Goal: Information Seeking & Learning: Learn about a topic

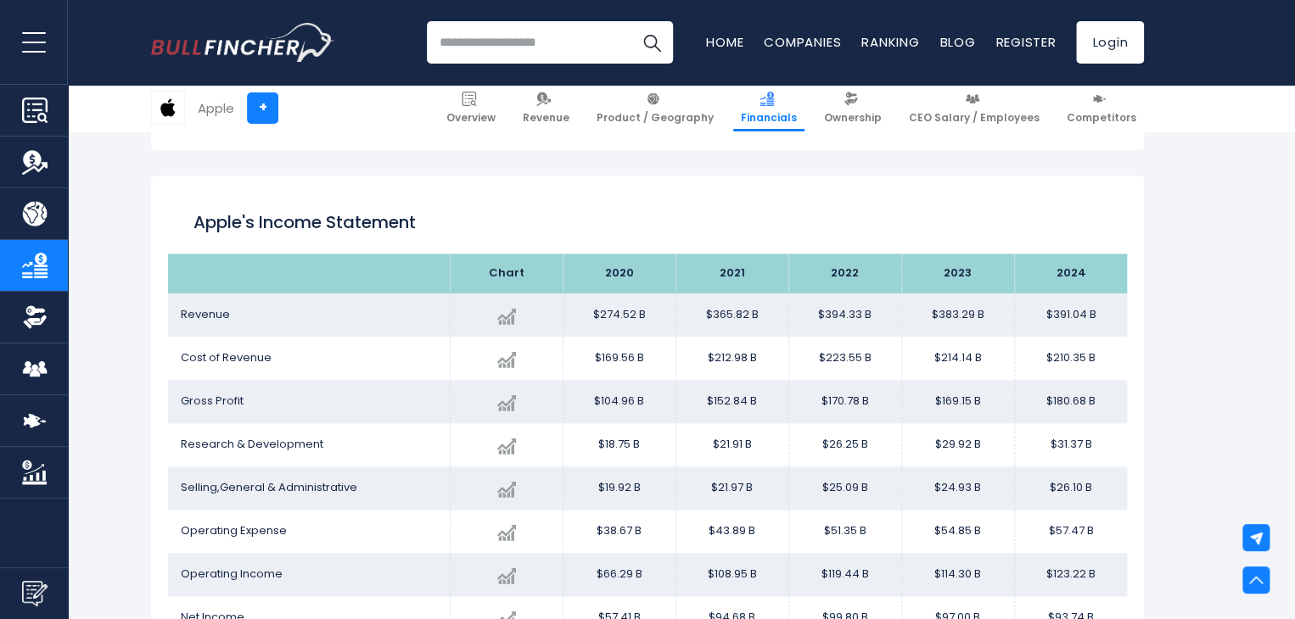
scroll to position [927, 0]
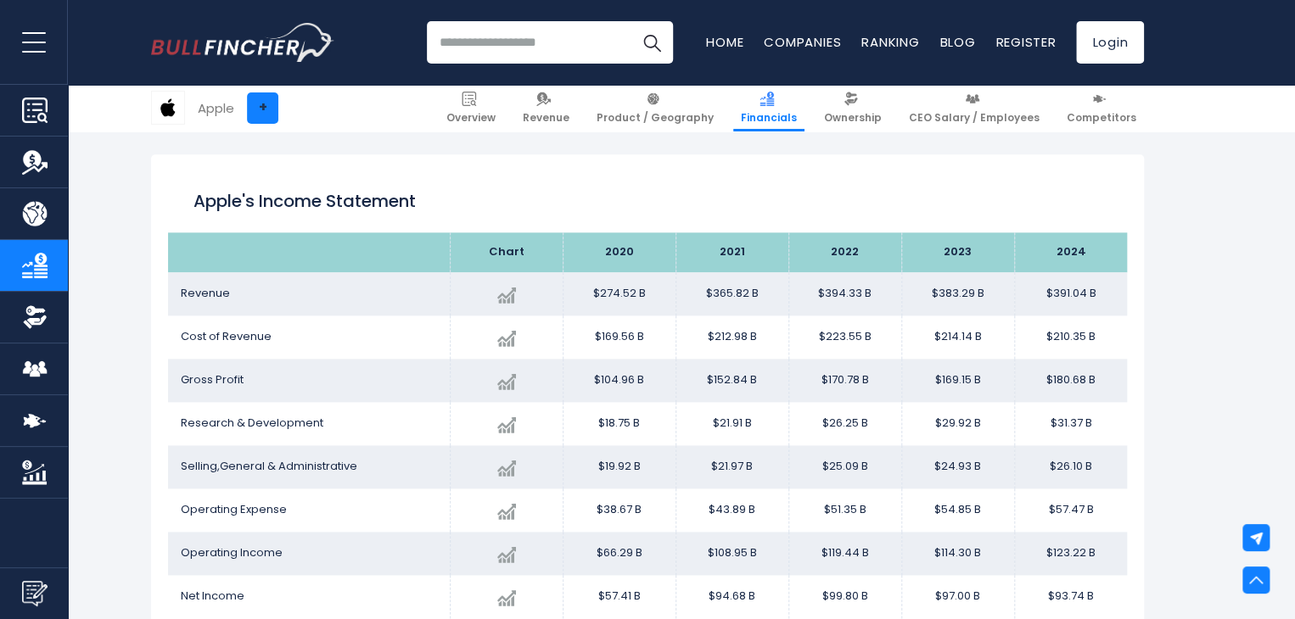
click at [267, 115] on link "+" at bounding box center [262, 107] width 31 height 31
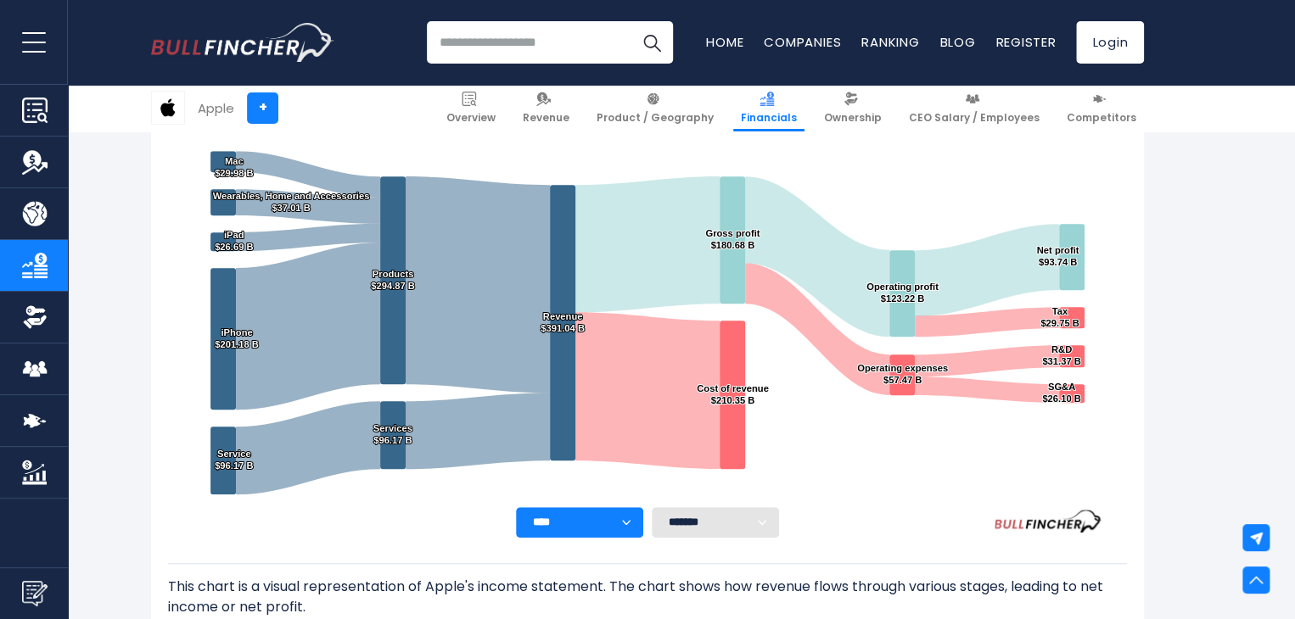
scroll to position [339, 0]
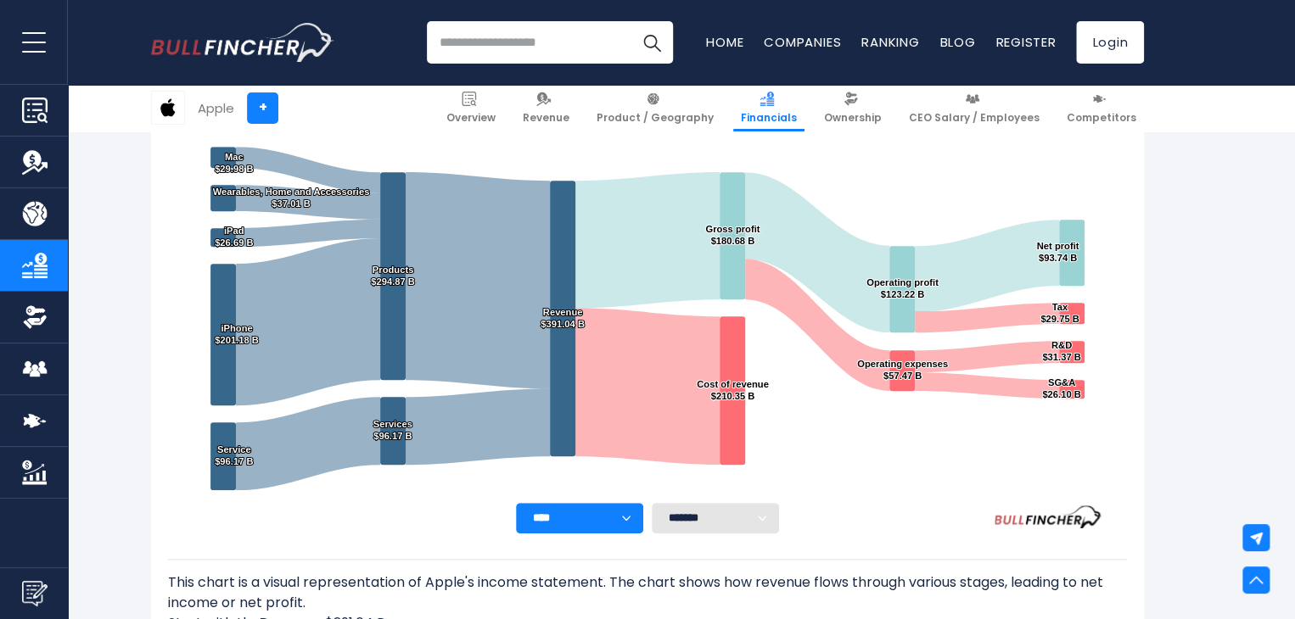
click at [747, 526] on select "******* ** ** ** **" at bounding box center [715, 518] width 127 height 31
click at [652, 503] on select "******* ** ** ** **" at bounding box center [715, 518] width 127 height 31
click at [631, 520] on select "**** **** **** **** **** ****" at bounding box center [579, 518] width 127 height 31
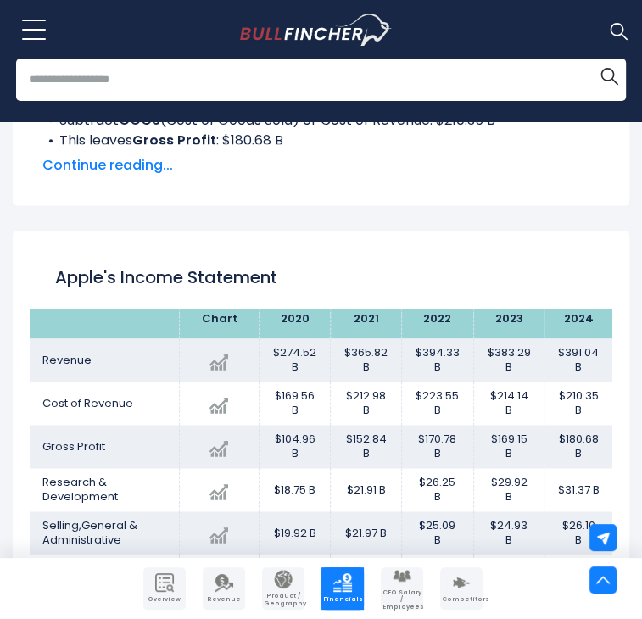
scroll to position [0, 0]
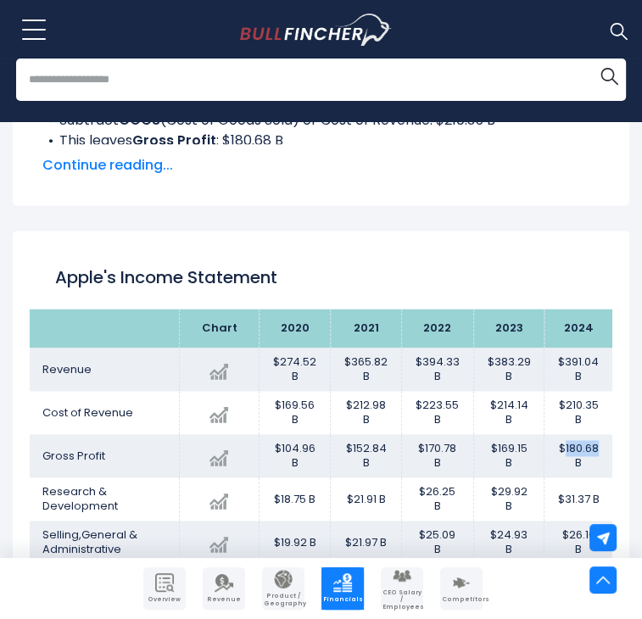
drag, startPoint x: 554, startPoint y: 343, endPoint x: 600, endPoint y: 340, distance: 45.9
click at [600, 434] on td "$180.68 B" at bounding box center [579, 455] width 68 height 43
copy td "180.68"
drag, startPoint x: 518, startPoint y: 347, endPoint x: 489, endPoint y: 339, distance: 30.1
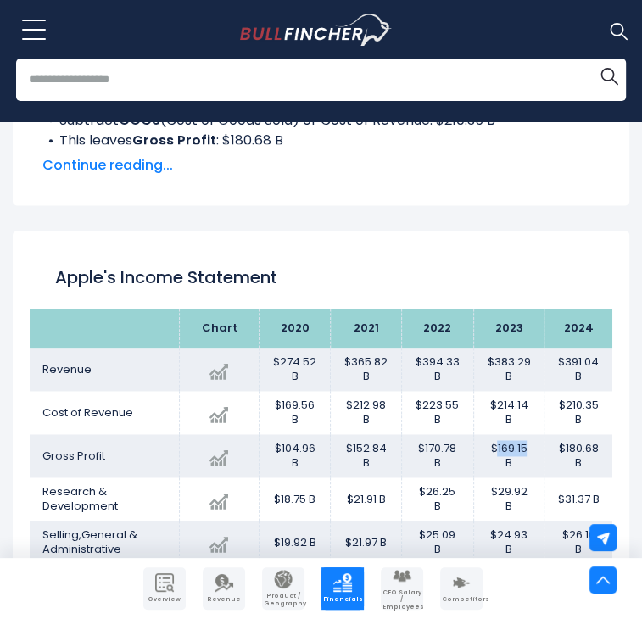
click at [489, 434] on td "$169.15 B" at bounding box center [508, 455] width 71 height 43
copy td "169.15"
drag, startPoint x: 449, startPoint y: 343, endPoint x: 419, endPoint y: 348, distance: 30.1
click at [419, 434] on td "$170.78 B" at bounding box center [437, 455] width 72 height 43
copy td "170.78"
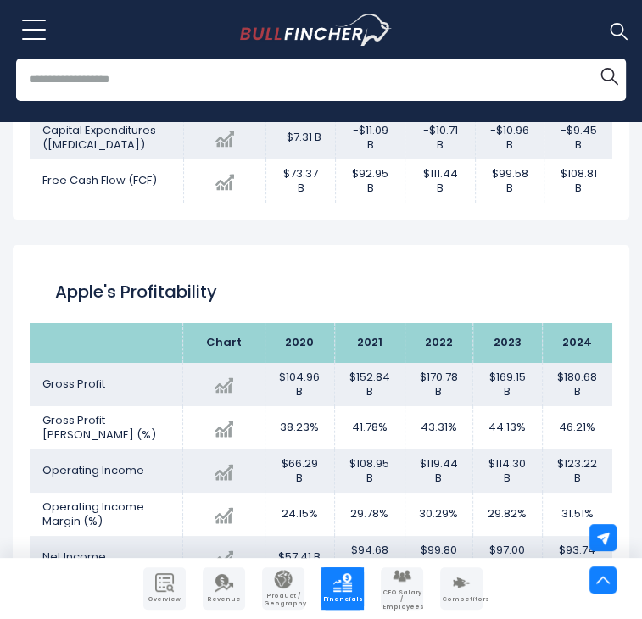
scroll to position [3000, 0]
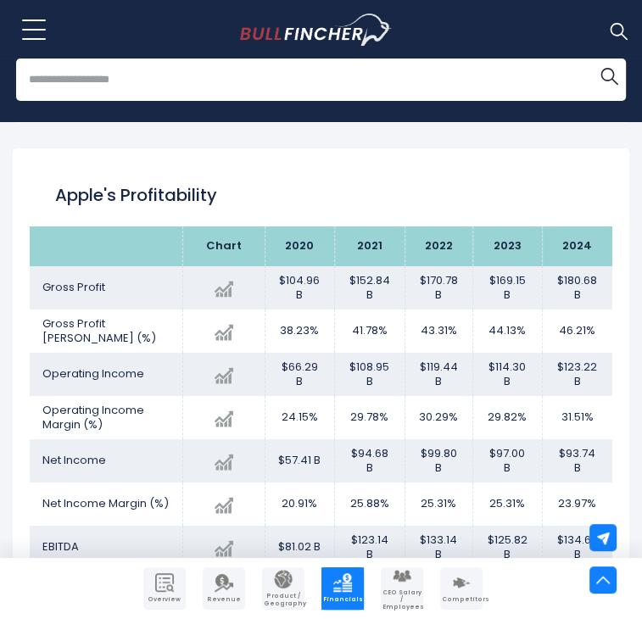
drag, startPoint x: 64, startPoint y: 445, endPoint x: 79, endPoint y: 434, distance: 17.7
click at [64, 539] on span "EBITDA" at bounding box center [60, 547] width 36 height 16
drag, startPoint x: 556, startPoint y: 445, endPoint x: 588, endPoint y: 442, distance: 32.4
click at [588, 526] on td "$134.66 B" at bounding box center [577, 547] width 70 height 43
copy td "134.66"
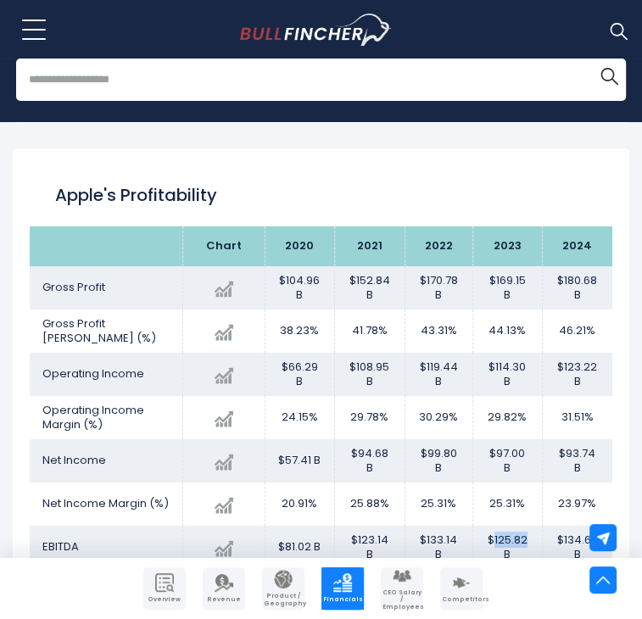
drag, startPoint x: 523, startPoint y: 440, endPoint x: 489, endPoint y: 434, distance: 34.5
click at [489, 526] on td "$125.82 B" at bounding box center [508, 547] width 70 height 43
copy td "125.82"
click at [455, 526] on td "$133.14 B" at bounding box center [439, 547] width 69 height 43
drag, startPoint x: 447, startPoint y: 439, endPoint x: 423, endPoint y: 445, distance: 25.5
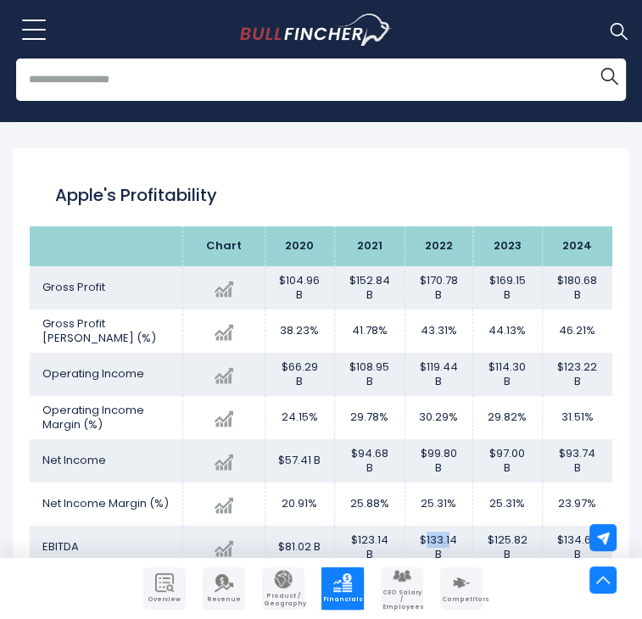
click at [423, 526] on td "$133.14 B" at bounding box center [439, 547] width 69 height 43
drag, startPoint x: 452, startPoint y: 436, endPoint x: 418, endPoint y: 439, distance: 34.0
click at [418, 526] on td "$133.14 B" at bounding box center [439, 547] width 69 height 43
copy td "133.14"
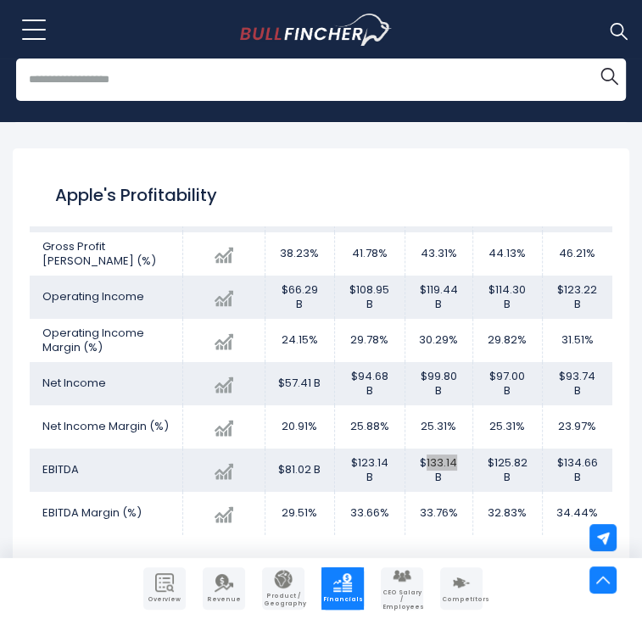
scroll to position [85, 0]
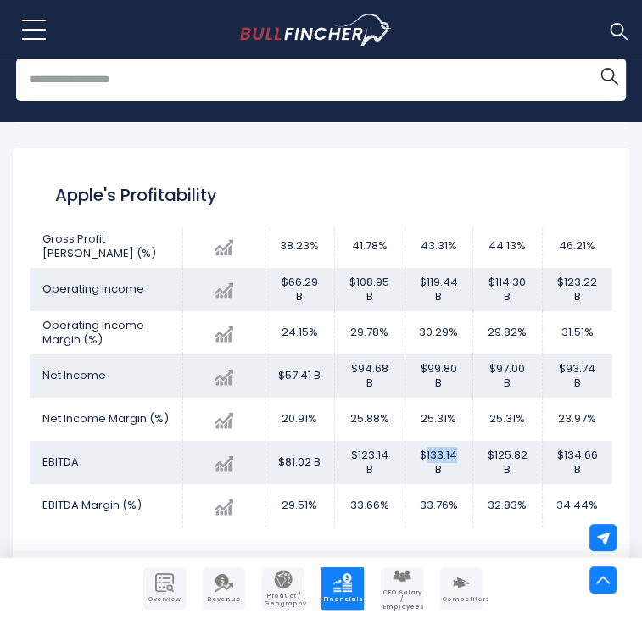
drag, startPoint x: 584, startPoint y: 408, endPoint x: 536, endPoint y: 415, distance: 48.0
click at [542, 485] on td "34.44%" at bounding box center [577, 506] width 70 height 43
copy td "34.44%"
click at [522, 485] on td "32.83%" at bounding box center [508, 506] width 70 height 43
drag, startPoint x: 519, startPoint y: 401, endPoint x: 479, endPoint y: 406, distance: 41.0
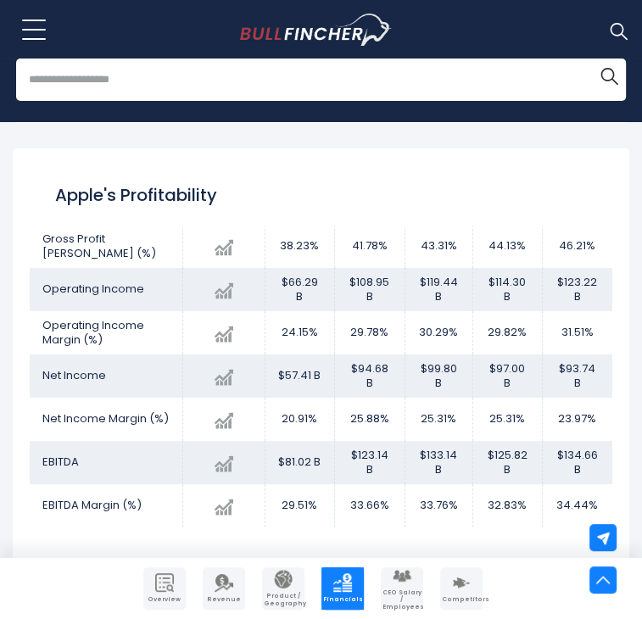
click at [479, 485] on td "32.83%" at bounding box center [508, 506] width 70 height 43
copy td "32.83%"
click at [492, 485] on td "32.83%" at bounding box center [508, 506] width 70 height 43
drag, startPoint x: 455, startPoint y: 400, endPoint x: 411, endPoint y: 401, distance: 44.1
click at [411, 485] on td "33.76%" at bounding box center [439, 506] width 69 height 43
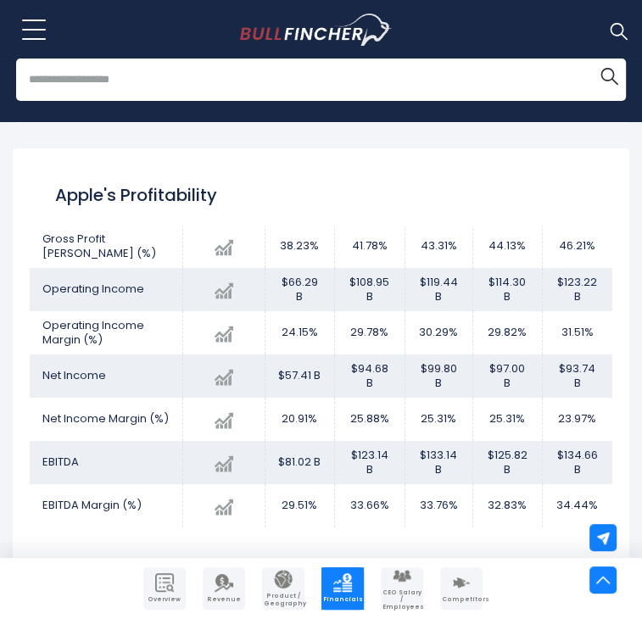
copy td "33.76%"
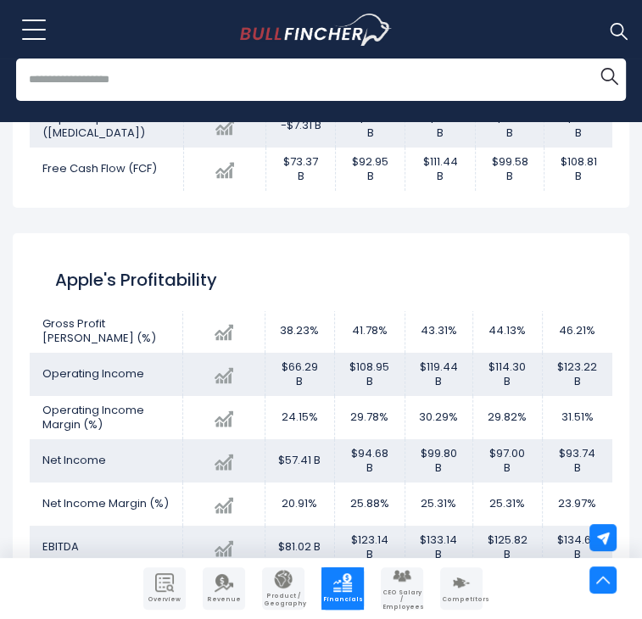
drag, startPoint x: 551, startPoint y: 399, endPoint x: 594, endPoint y: 401, distance: 43.4
click at [594, 483] on td "23.97%" at bounding box center [577, 504] width 70 height 43
click at [513, 483] on td "25.31%" at bounding box center [508, 504] width 70 height 43
drag, startPoint x: 486, startPoint y: 406, endPoint x: 523, endPoint y: 408, distance: 36.6
click at [523, 483] on td "25.31%" at bounding box center [508, 504] width 70 height 43
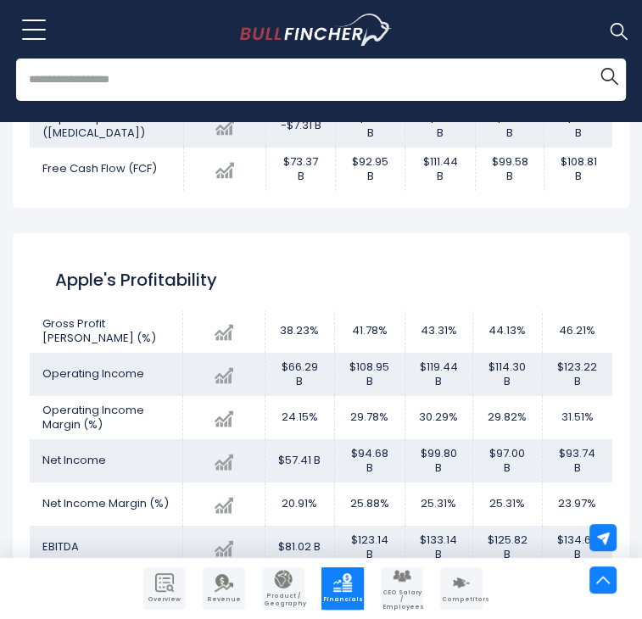
drag, startPoint x: 452, startPoint y: 401, endPoint x: 414, endPoint y: 415, distance: 40.8
click at [414, 483] on td "25.31%" at bounding box center [439, 504] width 69 height 43
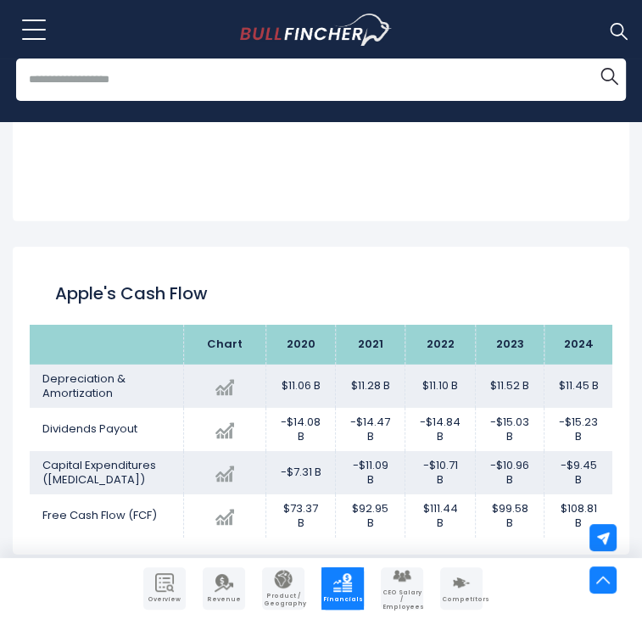
scroll to position [2575, 0]
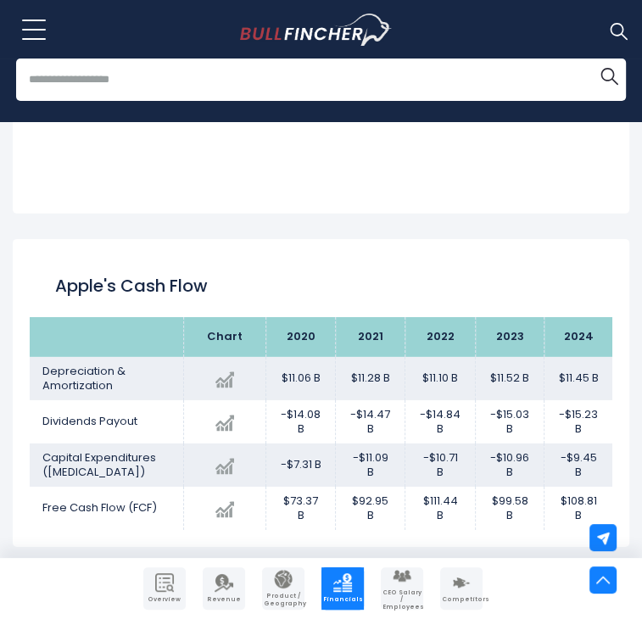
click at [123, 357] on td "Depreciation & Amortization" at bounding box center [107, 378] width 154 height 43
click at [567, 401] on td "-$15.23 B" at bounding box center [579, 422] width 68 height 43
drag, startPoint x: 39, startPoint y: 264, endPoint x: 149, endPoint y: 285, distance: 112.3
click at [149, 357] on td "Depreciation & Amortization" at bounding box center [107, 378] width 154 height 43
drag, startPoint x: 557, startPoint y: 270, endPoint x: 592, endPoint y: 271, distance: 35.6
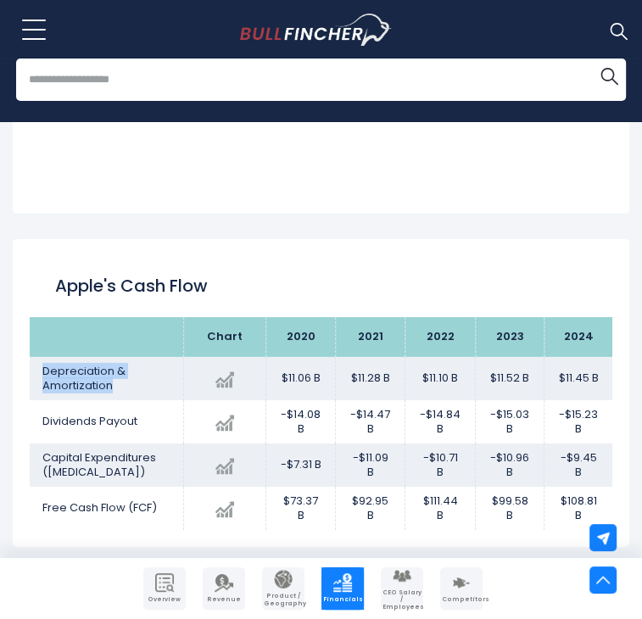
click at [592, 357] on td "$11.45 B" at bounding box center [579, 378] width 68 height 43
click at [566, 357] on td "$11.45 B" at bounding box center [579, 378] width 68 height 43
drag, startPoint x: 556, startPoint y: 277, endPoint x: 581, endPoint y: 284, distance: 26.3
click at [581, 357] on td "$11.45 B" at bounding box center [579, 378] width 68 height 43
drag, startPoint x: 489, startPoint y: 277, endPoint x: 513, endPoint y: 274, distance: 23.9
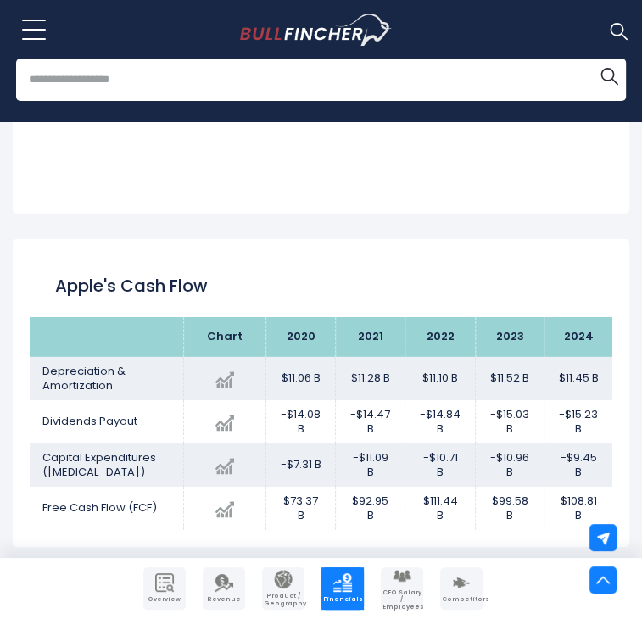
click at [513, 357] on td "$11.52 B" at bounding box center [510, 378] width 69 height 43
click at [440, 357] on td "$11.10 B" at bounding box center [441, 378] width 70 height 43
drag, startPoint x: 440, startPoint y: 276, endPoint x: 431, endPoint y: 277, distance: 8.5
click at [431, 357] on td "$11.10 B" at bounding box center [441, 378] width 70 height 43
click at [439, 357] on td "$11.10 B" at bounding box center [441, 378] width 70 height 43
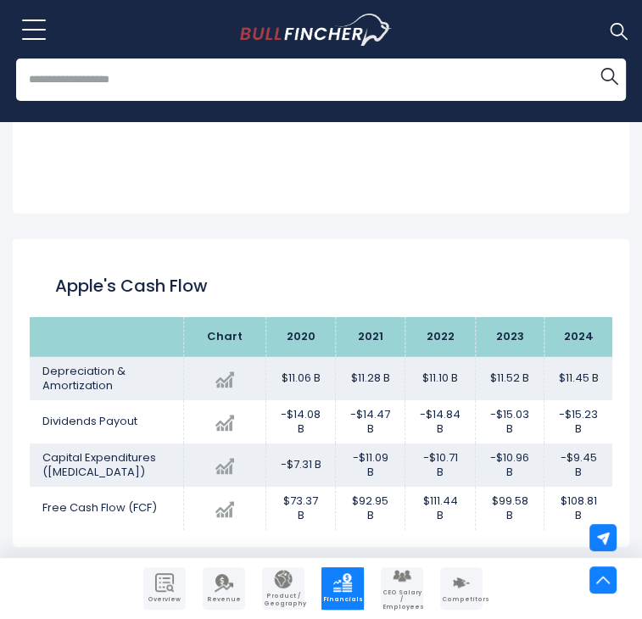
click at [437, 357] on td "$11.10 B" at bounding box center [441, 378] width 70 height 43
drag, startPoint x: 440, startPoint y: 278, endPoint x: 421, endPoint y: 274, distance: 20.0
click at [421, 357] on td "$11.10 B" at bounding box center [441, 378] width 70 height 43
drag, startPoint x: 43, startPoint y: 320, endPoint x: 149, endPoint y: 318, distance: 106.1
click at [149, 401] on td "Dividends Payout" at bounding box center [107, 422] width 154 height 43
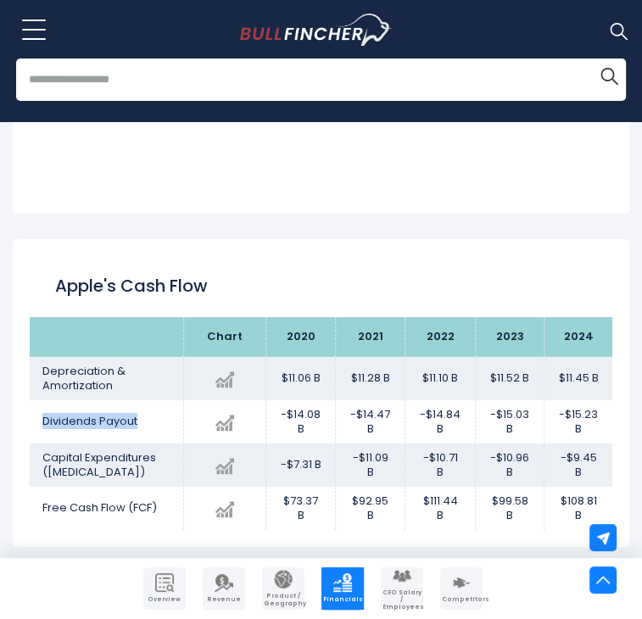
drag, startPoint x: 591, startPoint y: 317, endPoint x: 563, endPoint y: 309, distance: 28.2
click at [563, 401] on td "-$15.23 B" at bounding box center [579, 422] width 68 height 43
drag, startPoint x: 522, startPoint y: 312, endPoint x: 496, endPoint y: 303, distance: 27.9
click at [496, 401] on td "-$15.03 B" at bounding box center [510, 422] width 69 height 43
drag, startPoint x: 458, startPoint y: 311, endPoint x: 424, endPoint y: 311, distance: 33.9
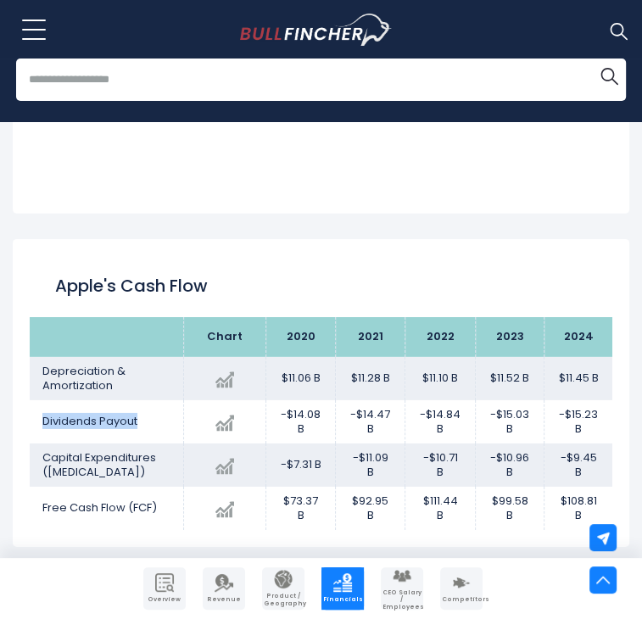
click at [424, 401] on td "-$14.84 B" at bounding box center [441, 422] width 70 height 43
drag, startPoint x: 593, startPoint y: 352, endPoint x: 564, endPoint y: 355, distance: 29.0
click at [564, 444] on td "-$9.45 B" at bounding box center [579, 465] width 68 height 43
drag, startPoint x: 526, startPoint y: 353, endPoint x: 496, endPoint y: 344, distance: 31.9
click at [496, 444] on td "-$10.96 B" at bounding box center [510, 465] width 69 height 43
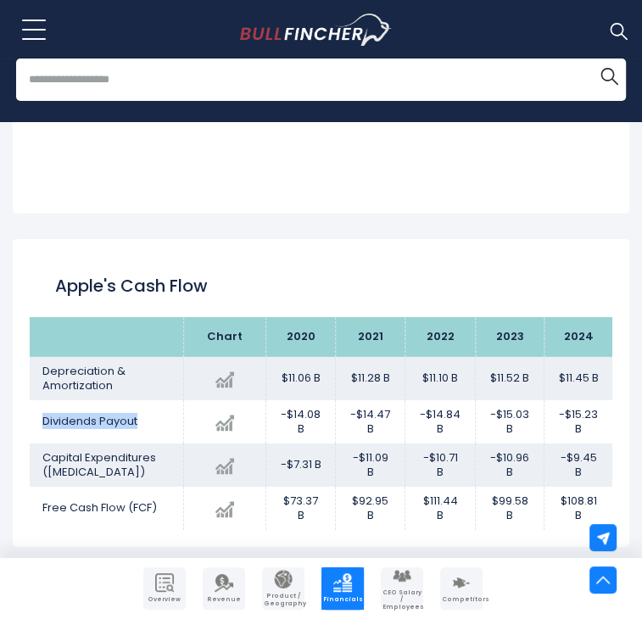
drag, startPoint x: 457, startPoint y: 350, endPoint x: 428, endPoint y: 350, distance: 29.7
click at [428, 444] on td "-$10.71 B" at bounding box center [441, 465] width 70 height 43
click at [451, 590] on div "Apple's Profitability" at bounding box center [321, 620] width 583 height 61
drag, startPoint x: 597, startPoint y: 396, endPoint x: 557, endPoint y: 396, distance: 40.7
click at [557, 487] on td "$108.81 B" at bounding box center [579, 508] width 68 height 43
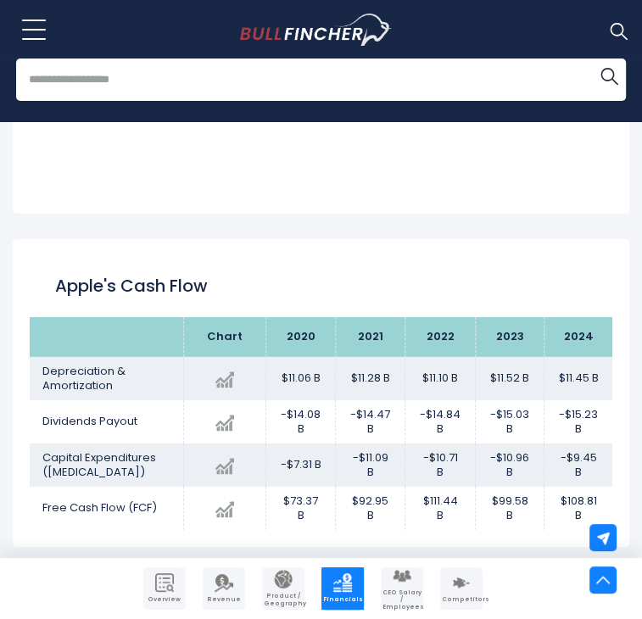
drag, startPoint x: 521, startPoint y: 398, endPoint x: 488, endPoint y: 397, distance: 33.1
click at [488, 487] on td "$99.58 B" at bounding box center [510, 508] width 69 height 43
drag, startPoint x: 451, startPoint y: 403, endPoint x: 421, endPoint y: 397, distance: 30.3
click at [421, 487] on td "$111.44 B" at bounding box center [441, 508] width 70 height 43
drag, startPoint x: 600, startPoint y: 391, endPoint x: 577, endPoint y: 389, distance: 23.0
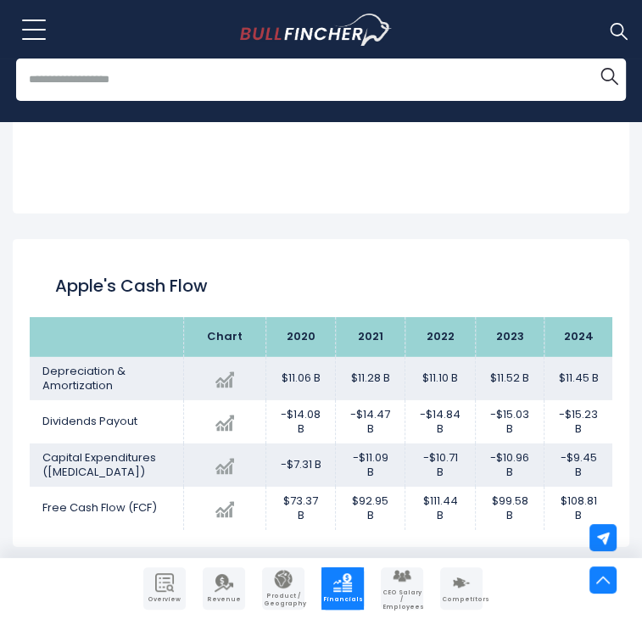
click at [577, 487] on td "$108.81 B" at bounding box center [579, 508] width 68 height 43
click at [594, 487] on td "$108.81 B" at bounding box center [579, 508] width 68 height 43
drag, startPoint x: 596, startPoint y: 401, endPoint x: 557, endPoint y: 398, distance: 39.1
click at [557, 487] on td "$108.81 B" at bounding box center [579, 508] width 68 height 43
drag, startPoint x: 41, startPoint y: 356, endPoint x: 97, endPoint y: 367, distance: 57.1
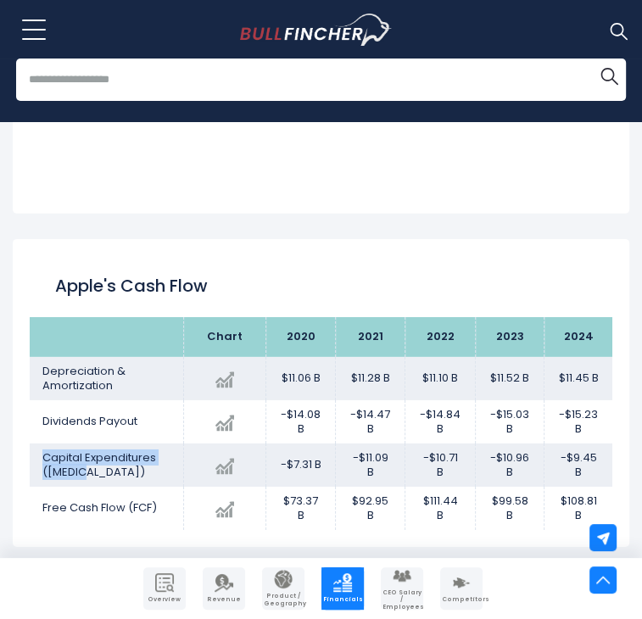
click at [97, 444] on td "Capital Expenditures ([MEDICAL_DATA])" at bounding box center [107, 465] width 154 height 43
drag, startPoint x: 159, startPoint y: 407, endPoint x: 41, endPoint y: 408, distance: 118.0
click at [41, 487] on td "Free Cash Flow (FCF)" at bounding box center [107, 508] width 154 height 43
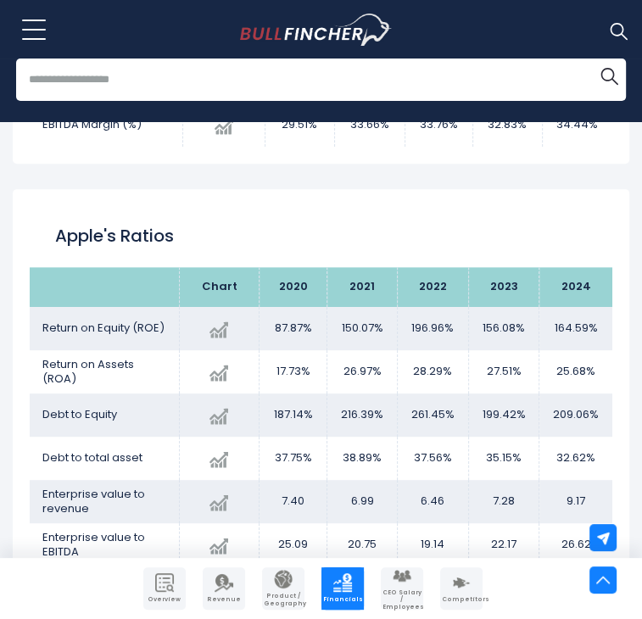
scroll to position [3424, 0]
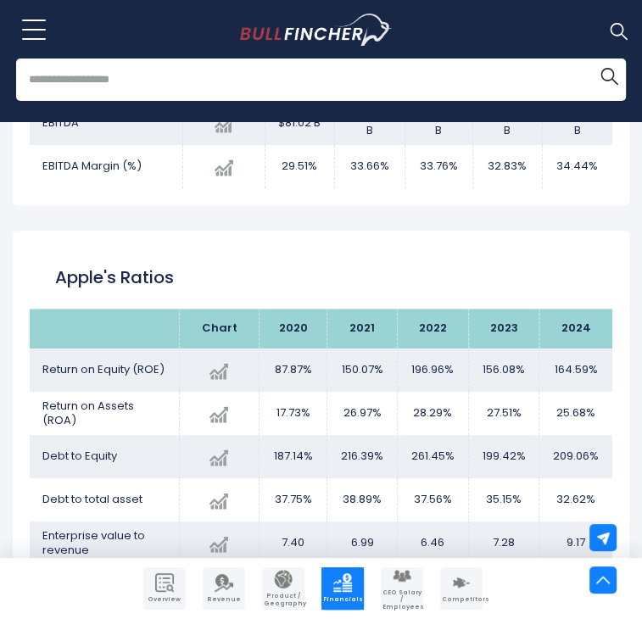
drag, startPoint x: 587, startPoint y: 268, endPoint x: 520, endPoint y: 281, distance: 68.2
click at [520, 349] on tr "Return on Equity ([PERSON_NAME]) Created with Highcharts 12.1.2 164.59% + 5.45%…" at bounding box center [321, 370] width 583 height 43
click at [509, 349] on td "156.08%" at bounding box center [503, 370] width 71 height 43
drag, startPoint x: 516, startPoint y: 272, endPoint x: 479, endPoint y: 263, distance: 37.7
click at [479, 349] on td "156.08%" at bounding box center [503, 370] width 71 height 43
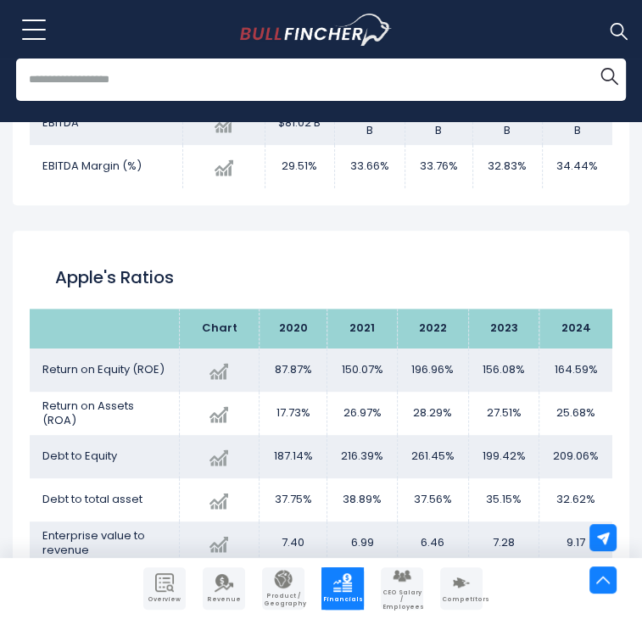
click at [528, 349] on td "156.08%" at bounding box center [503, 370] width 71 height 43
drag, startPoint x: 518, startPoint y: 266, endPoint x: 462, endPoint y: 267, distance: 56.0
click at [468, 349] on td "156.08%" at bounding box center [503, 370] width 71 height 43
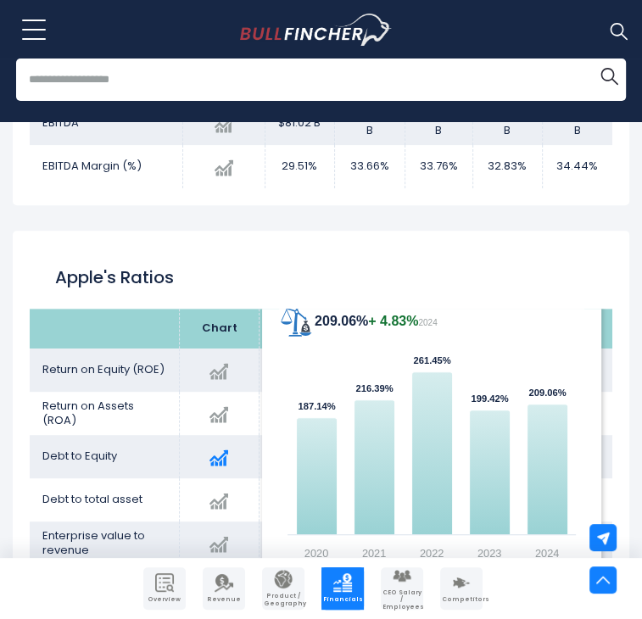
click at [235, 442] on div "Created with Highcharts 12.1.2 209.06% + 4.83% 2024 187.14% ​ 187.14% 216.39% ​…" at bounding box center [220, 457] width 54 height 31
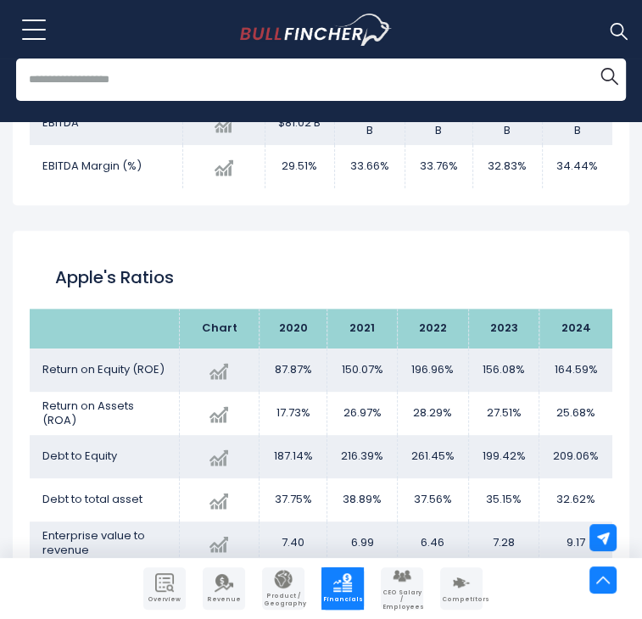
click at [440, 392] on td "28.29%" at bounding box center [432, 413] width 71 height 43
drag, startPoint x: 453, startPoint y: 267, endPoint x: 404, endPoint y: 269, distance: 49.2
click at [404, 349] on td "196.96%" at bounding box center [432, 370] width 71 height 43
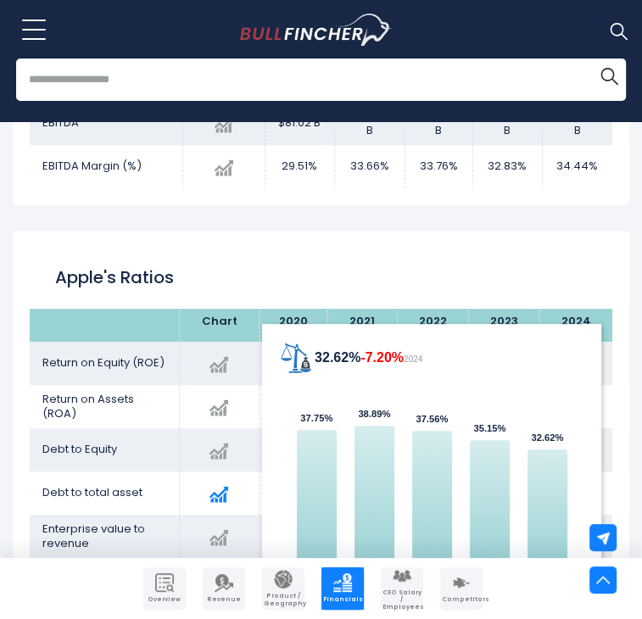
scroll to position [0, 0]
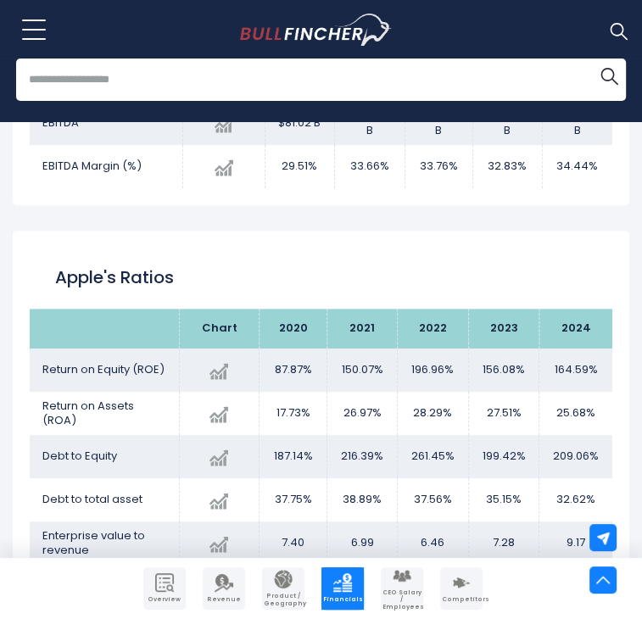
drag, startPoint x: 590, startPoint y: 307, endPoint x: 550, endPoint y: 317, distance: 41.0
click at [550, 392] on td "25.68%" at bounding box center [576, 413] width 73 height 43
drag, startPoint x: 528, startPoint y: 317, endPoint x: 481, endPoint y: 318, distance: 46.7
click at [481, 392] on td "27.51%" at bounding box center [503, 413] width 71 height 43
click at [451, 392] on td "28.29%" at bounding box center [432, 413] width 71 height 43
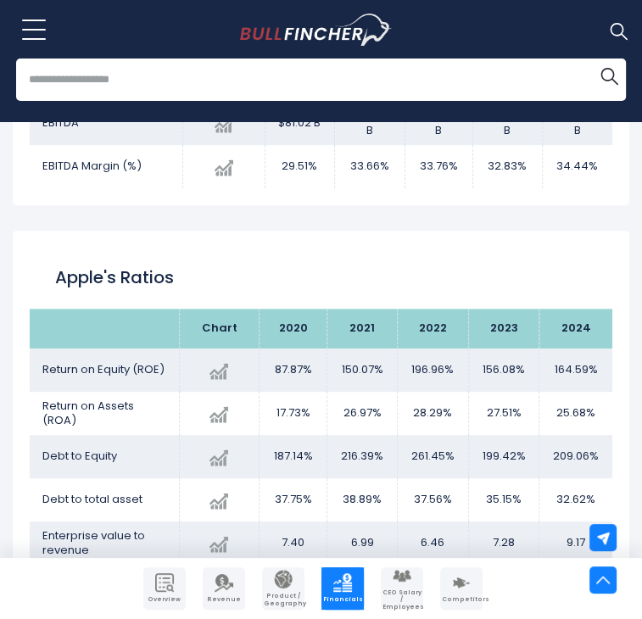
drag, startPoint x: 451, startPoint y: 310, endPoint x: 390, endPoint y: 309, distance: 60.3
click at [390, 392] on tr "Return on Assets (ROA) Created with Highcharts 12.1.2 25.68% -6.65% 2024 17.73%…" at bounding box center [321, 413] width 583 height 43
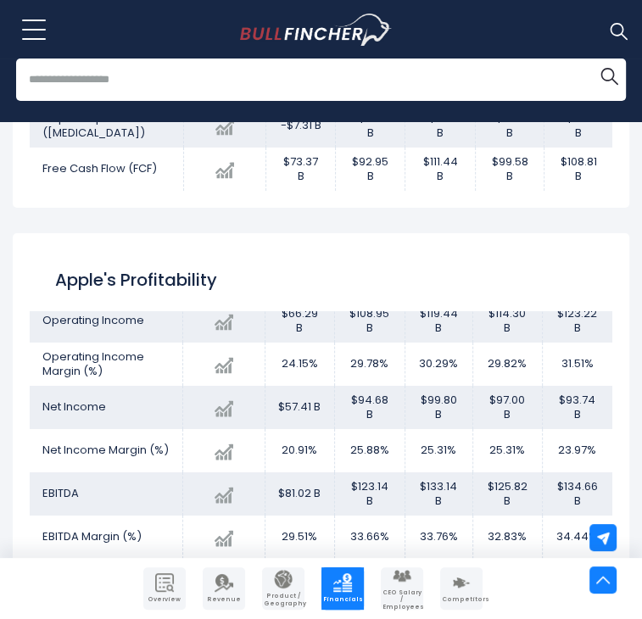
scroll to position [148, 0]
